Goal: Information Seeking & Learning: Learn about a topic

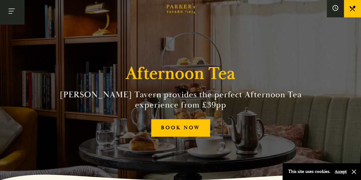
click at [5, 13] on button "Toggle navigation" at bounding box center [12, 12] width 24 height 24
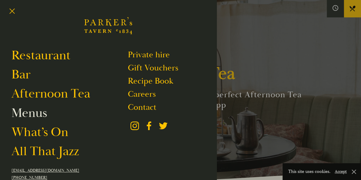
click at [31, 111] on link "Menus" at bounding box center [29, 113] width 36 height 16
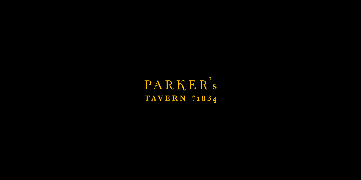
scroll to position [101, 0]
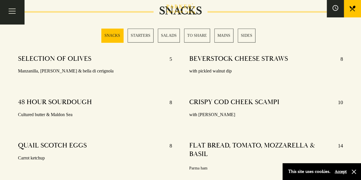
scroll to position [217, 0]
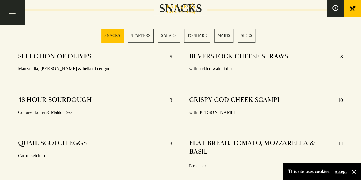
click at [223, 36] on link "MAINS" at bounding box center [224, 36] width 19 height 14
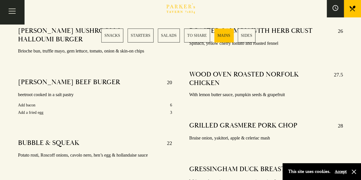
scroll to position [994, 0]
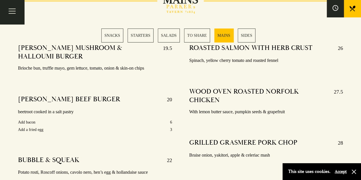
click at [144, 38] on link "STARTERS" at bounding box center [141, 36] width 26 height 14
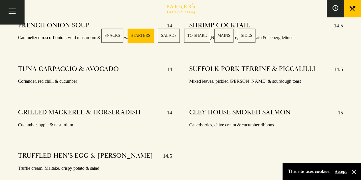
scroll to position [489, 0]
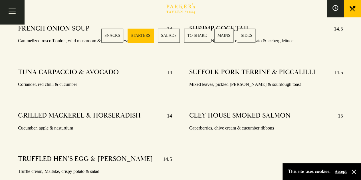
click at [116, 31] on link "SNACKS" at bounding box center [112, 36] width 22 height 14
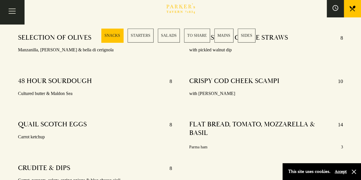
scroll to position [225, 0]
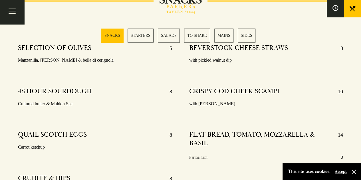
click at [173, 37] on link "SALADS" at bounding box center [169, 36] width 22 height 14
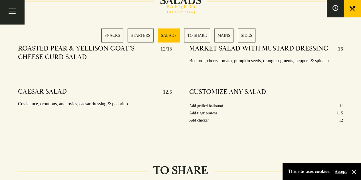
click at [196, 36] on link "TO SHARE" at bounding box center [197, 36] width 26 height 14
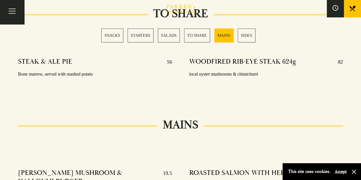
scroll to position [882, 0]
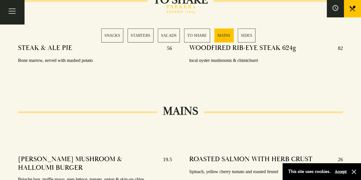
click at [243, 36] on link "SIDES" at bounding box center [247, 36] width 18 height 14
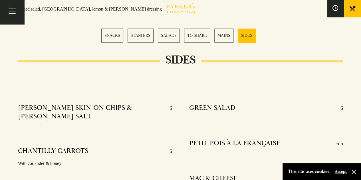
scroll to position [1400, 0]
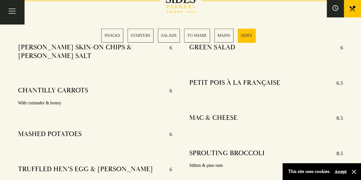
click at [195, 37] on link "TO SHARE" at bounding box center [197, 36] width 26 height 14
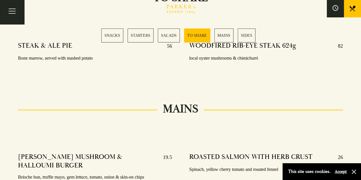
scroll to position [882, 0]
